Goal: Task Accomplishment & Management: Manage account settings

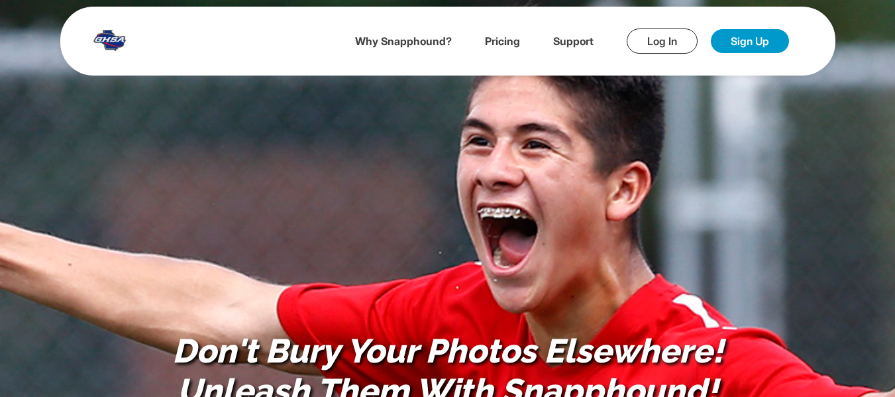
click at [669, 37] on link "Log In" at bounding box center [662, 40] width 71 height 25
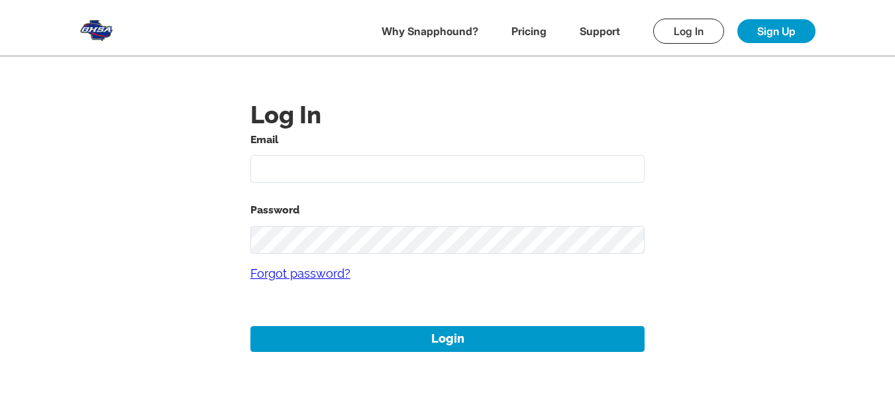
click at [361, 164] on input "text" at bounding box center [447, 169] width 395 height 28
type input "[EMAIL_ADDRESS][DOMAIN_NAME]"
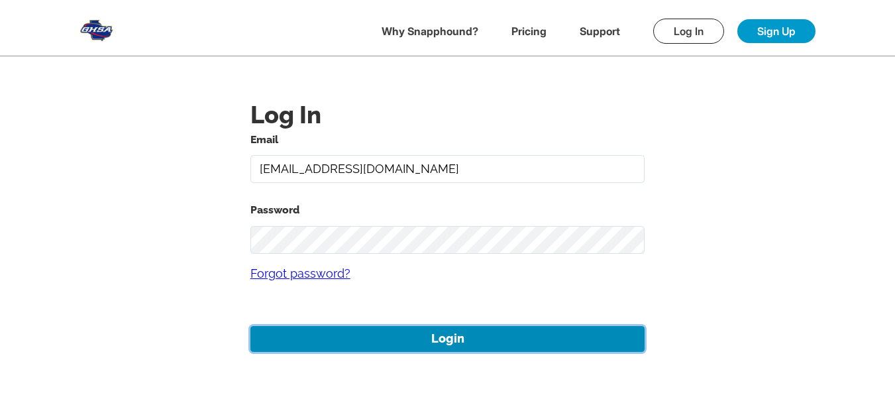
click at [446, 339] on button "Login" at bounding box center [447, 339] width 395 height 26
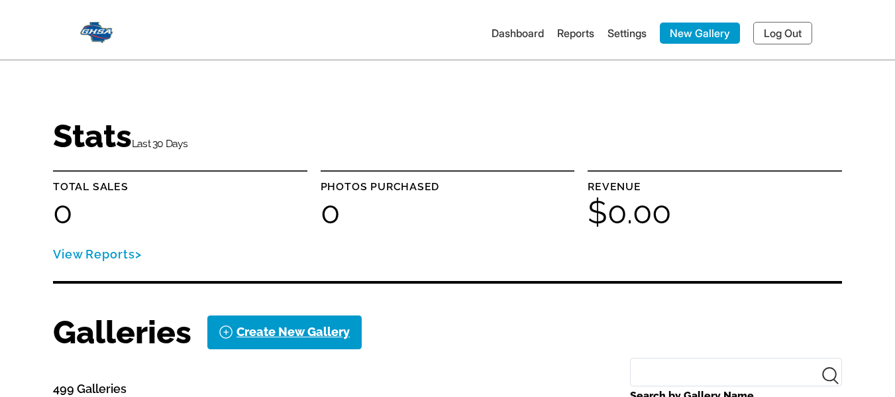
click at [782, 23] on link "Log Out" at bounding box center [782, 33] width 59 height 23
